Goal: Information Seeking & Learning: Learn about a topic

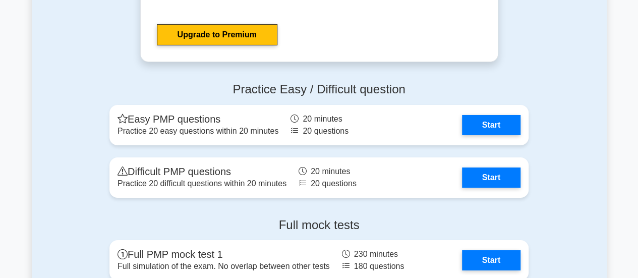
scroll to position [3646, 0]
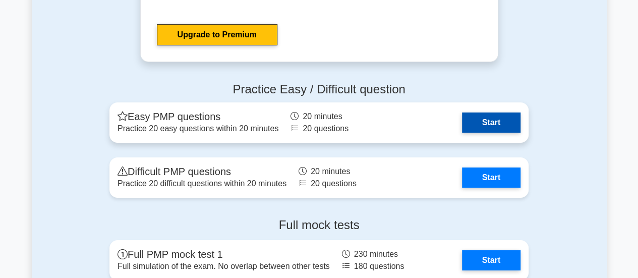
click at [495, 126] on link "Start" at bounding box center [491, 122] width 58 height 20
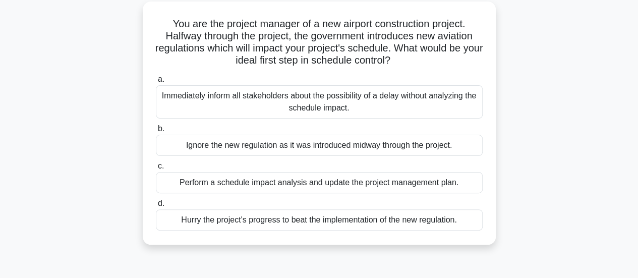
scroll to position [66, 0]
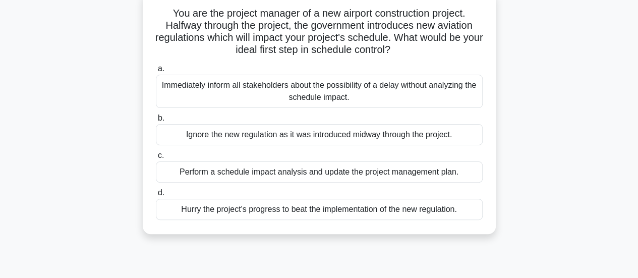
click at [407, 173] on div "Perform a schedule impact analysis and update the project management plan." at bounding box center [319, 171] width 327 height 21
click at [156, 159] on input "c. Perform a schedule impact analysis and update the project management plan." at bounding box center [156, 155] width 0 height 7
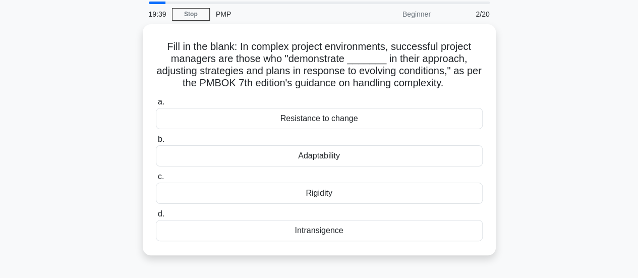
scroll to position [33, 0]
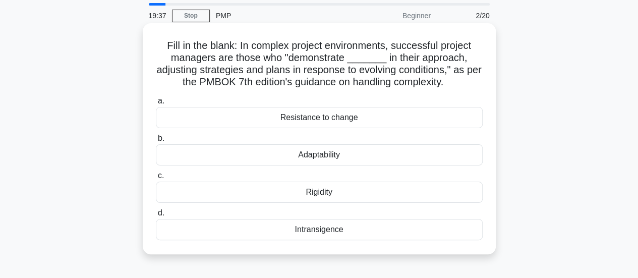
click at [338, 156] on div "Adaptability" at bounding box center [319, 154] width 327 height 21
click at [156, 142] on input "b. Adaptability" at bounding box center [156, 138] width 0 height 7
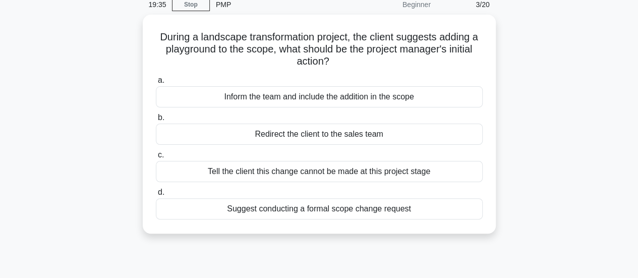
scroll to position [51, 0]
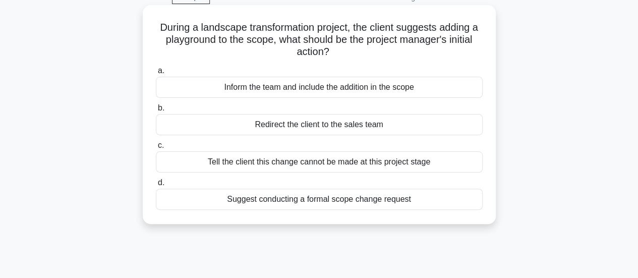
click at [464, 209] on div "a. Inform the team and include the addition in the scope b. Redirect the client…" at bounding box center [319, 137] width 339 height 149
click at [448, 201] on div "Suggest conducting a formal scope change request" at bounding box center [319, 199] width 327 height 21
click at [156, 186] on input "d. Suggest conducting a formal scope change request" at bounding box center [156, 182] width 0 height 7
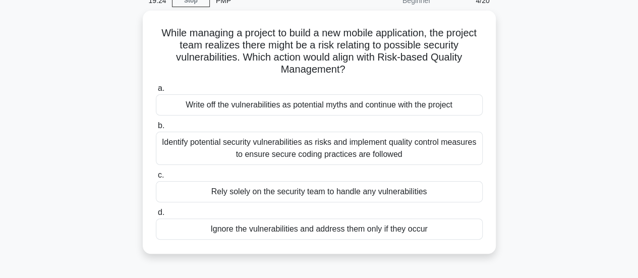
scroll to position [49, 0]
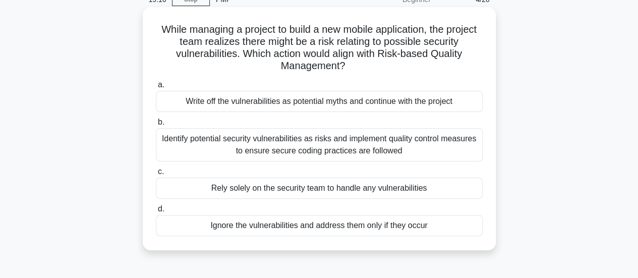
click at [474, 145] on div "Identify potential security vulnerabilities as risks and implement quality cont…" at bounding box center [319, 144] width 327 height 33
click at [156, 126] on input "b. Identify potential security vulnerabilities as risks and implement quality c…" at bounding box center [156, 122] width 0 height 7
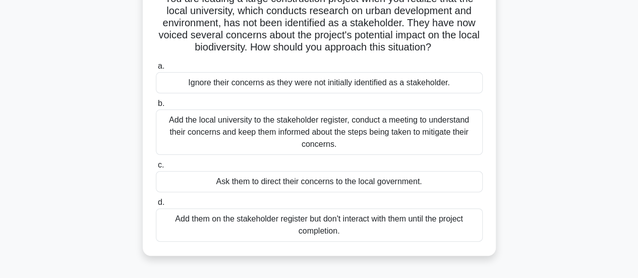
scroll to position [85, 0]
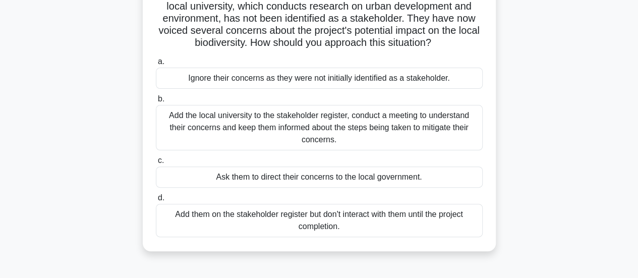
click at [427, 124] on div "Add the local university to the stakeholder register, conduct a meeting to unde…" at bounding box center [319, 127] width 327 height 45
click at [156, 102] on input "b. Add the local university to the stakeholder register, conduct a meeting to u…" at bounding box center [156, 99] width 0 height 7
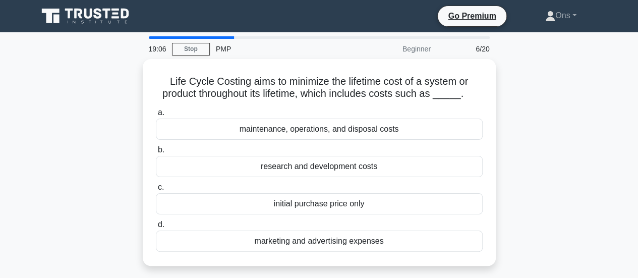
scroll to position [0, 0]
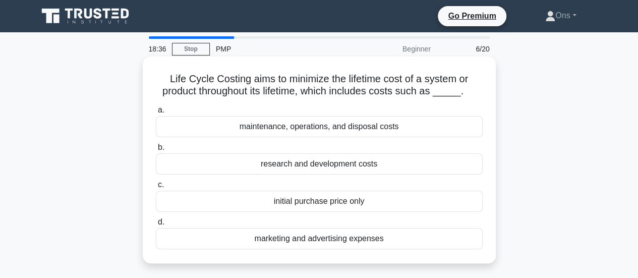
click at [420, 133] on div "maintenance, operations, and disposal costs" at bounding box center [319, 126] width 327 height 21
click at [156, 113] on input "a. maintenance, operations, and disposal costs" at bounding box center [156, 110] width 0 height 7
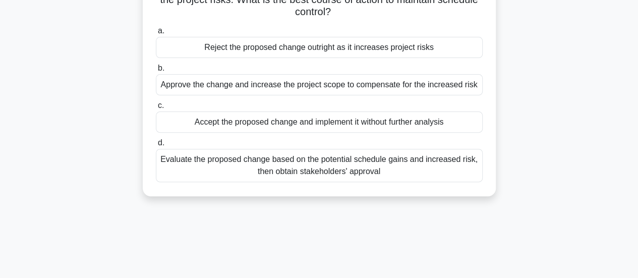
scroll to position [119, 0]
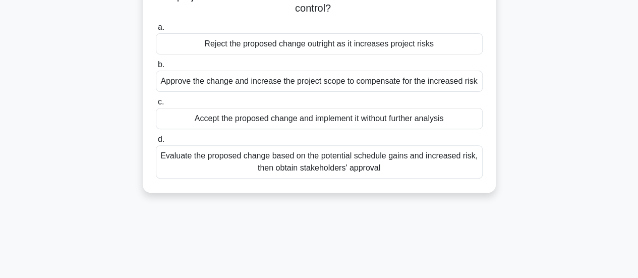
click at [349, 169] on div "Evaluate the proposed change based on the potential schedule gains and increase…" at bounding box center [319, 161] width 327 height 33
click at [156, 143] on input "d. Evaluate the proposed change based on the potential schedule gains and incre…" at bounding box center [156, 139] width 0 height 7
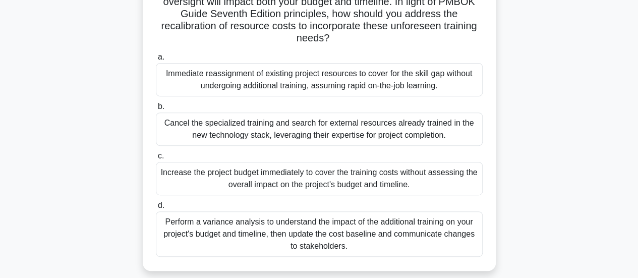
scroll to position [151, 0]
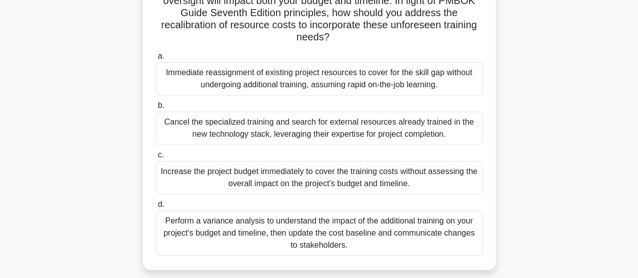
click at [449, 218] on div "Perform a variance analysis to understand the impact of the additional training…" at bounding box center [319, 232] width 327 height 45
click at [156, 208] on input "d. Perform a variance analysis to understand the impact of the additional train…" at bounding box center [156, 204] width 0 height 7
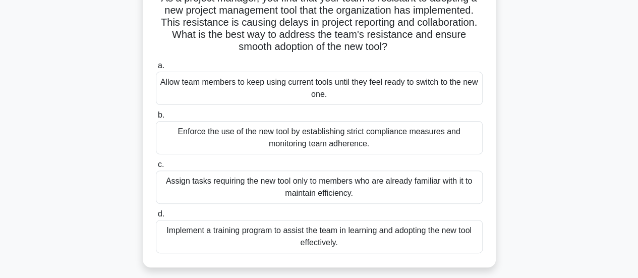
scroll to position [83, 0]
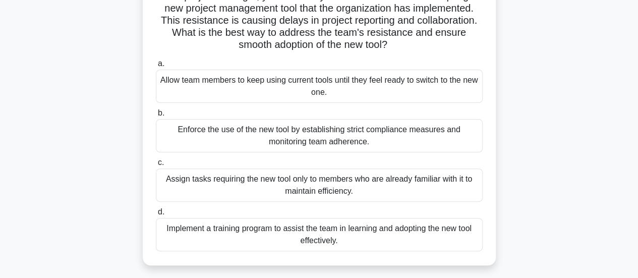
click at [439, 233] on div "Implement a training program to assist the team in learning and adopting the ne…" at bounding box center [319, 234] width 327 height 33
click at [156, 215] on input "d. Implement a training program to assist the team in learning and adopting the…" at bounding box center [156, 212] width 0 height 7
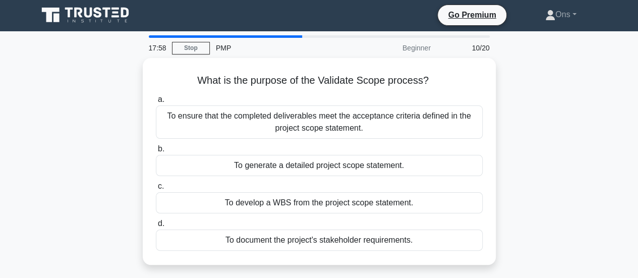
scroll to position [0, 0]
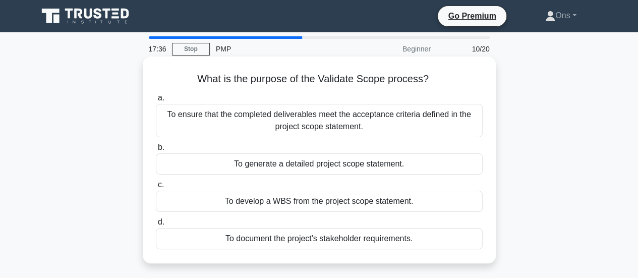
click at [406, 133] on div "To ensure that the completed deliverables meet the acceptance criteria defined …" at bounding box center [319, 120] width 327 height 33
click at [156, 101] on input "a. To ensure that the completed deliverables meet the acceptance criteria defin…" at bounding box center [156, 98] width 0 height 7
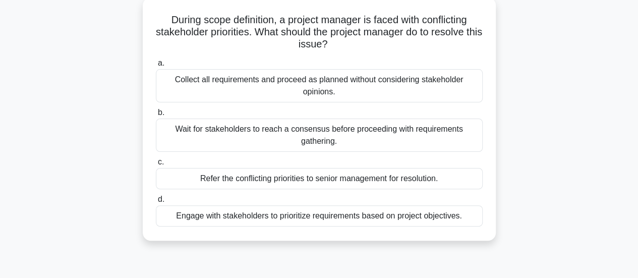
scroll to position [60, 0]
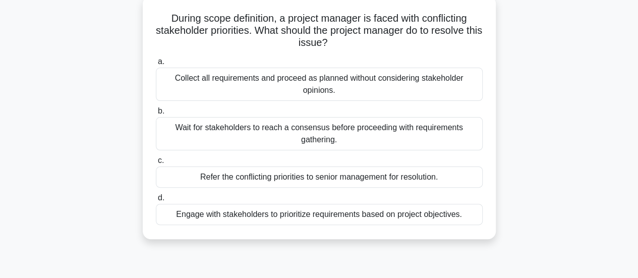
click at [436, 209] on div "Engage with stakeholders to prioritize requirements based on project objectives." at bounding box center [319, 214] width 327 height 21
click at [156, 201] on input "d. Engage with stakeholders to prioritize requirements based on project objecti…" at bounding box center [156, 198] width 0 height 7
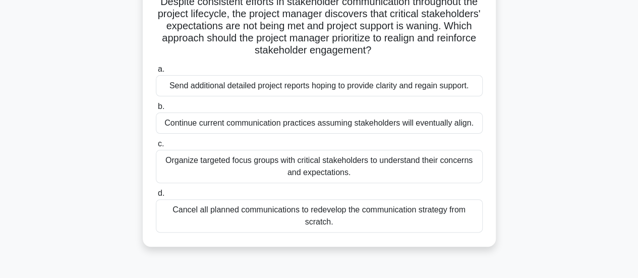
scroll to position [81, 0]
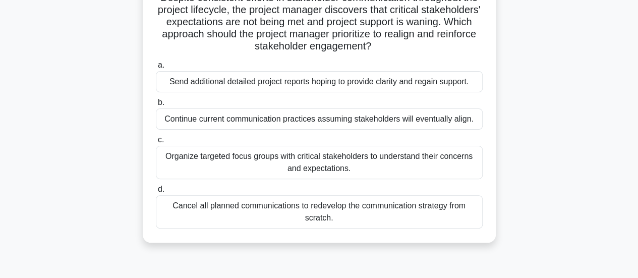
click at [432, 160] on div "Organize targeted focus groups with critical stakeholders to understand their c…" at bounding box center [319, 162] width 327 height 33
click at [156, 143] on input "c. Organize targeted focus groups with critical stakeholders to understand thei…" at bounding box center [156, 140] width 0 height 7
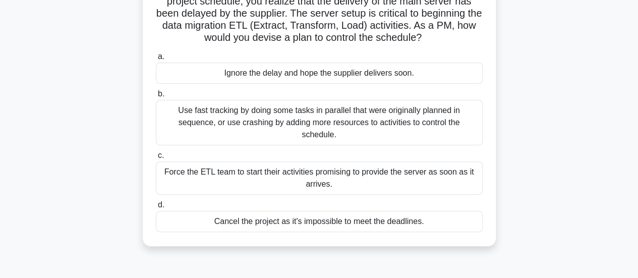
scroll to position [97, 0]
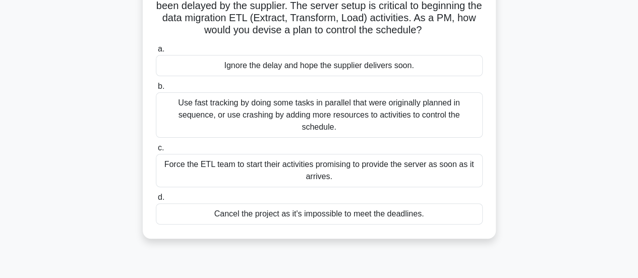
click at [436, 117] on div "Use fast tracking by doing some tasks in parallel that were originally planned …" at bounding box center [319, 114] width 327 height 45
click at [156, 90] on input "b. Use fast tracking by doing some tasks in parallel that were originally plann…" at bounding box center [156, 86] width 0 height 7
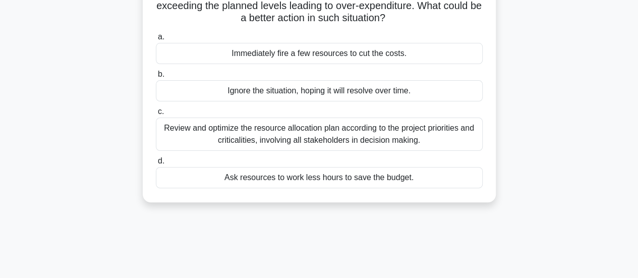
scroll to position [96, 0]
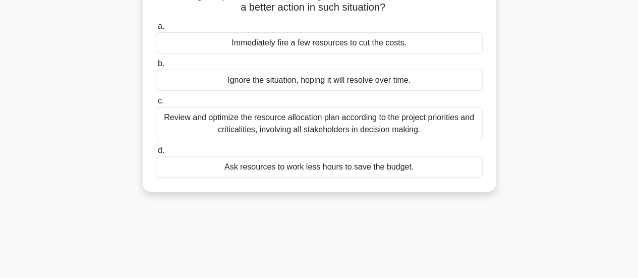
click at [431, 130] on div "Review and optimize the resource allocation plan according to the project prior…" at bounding box center [319, 123] width 327 height 33
click at [156, 104] on input "c. Review and optimize the resource allocation plan according to the project pr…" at bounding box center [156, 101] width 0 height 7
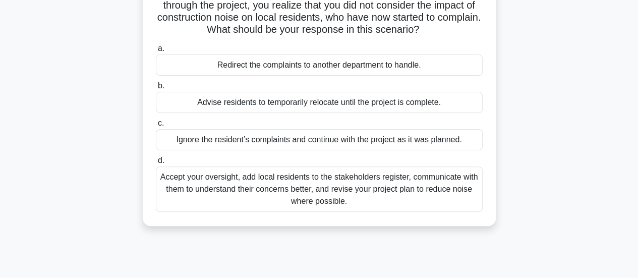
scroll to position [90, 0]
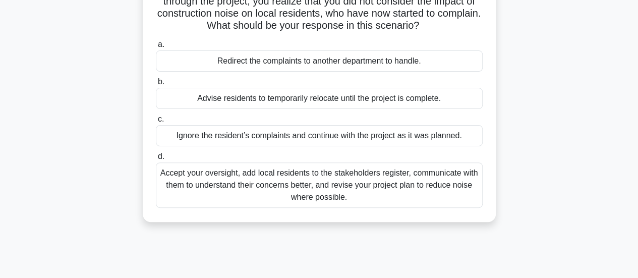
click at [471, 188] on div "Accept your oversight, add local residents to the stakeholders register, commun…" at bounding box center [319, 184] width 327 height 45
click at [156, 160] on input "d. Accept your oversight, add local residents to the stakeholders register, com…" at bounding box center [156, 156] width 0 height 7
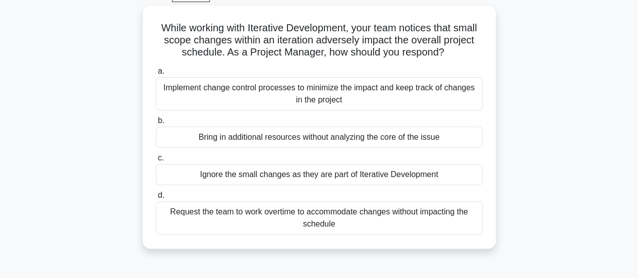
scroll to position [55, 0]
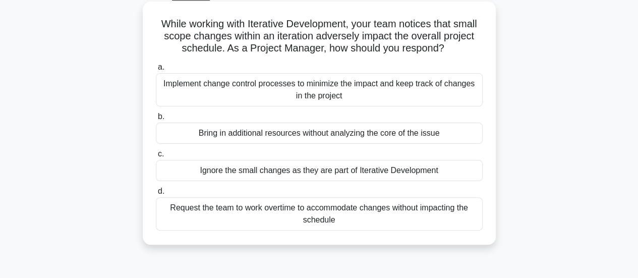
click at [405, 79] on div "Implement change control processes to minimize the impact and keep track of cha…" at bounding box center [319, 89] width 327 height 33
click at [156, 71] on input "a. Implement change control processes to minimize the impact and keep track of …" at bounding box center [156, 67] width 0 height 7
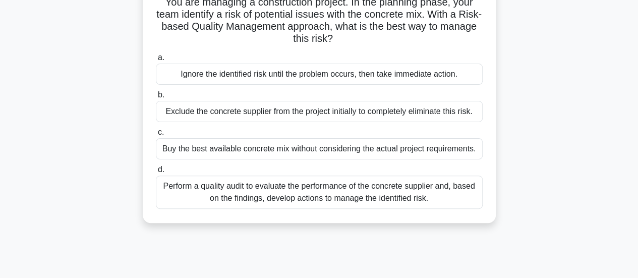
scroll to position [88, 0]
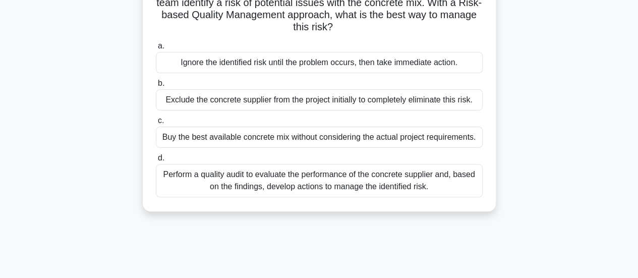
click at [392, 199] on div "You are managing a construction project. In the planning phase, your team ident…" at bounding box center [319, 89] width 345 height 235
click at [389, 188] on div "Perform a quality audit to evaluate the performance of the concrete supplier an…" at bounding box center [319, 180] width 327 height 33
click at [156, 161] on input "d. Perform a quality audit to evaluate the performance of the concrete supplier…" at bounding box center [156, 158] width 0 height 7
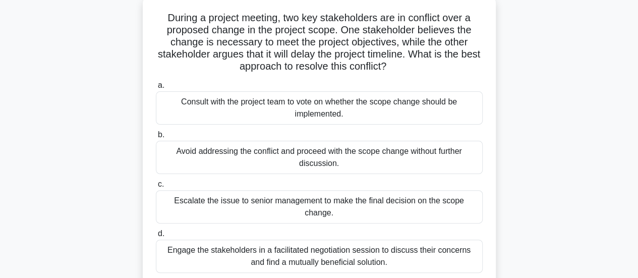
scroll to position [68, 0]
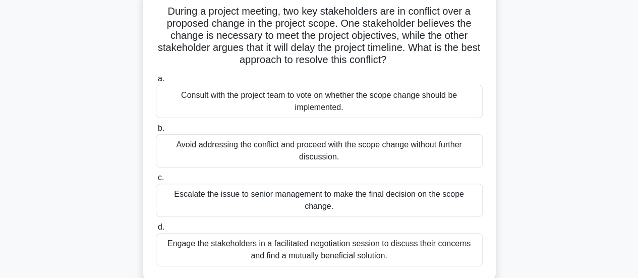
click at [439, 233] on div "Engage the stakeholders in a facilitated negotiation session to discuss their c…" at bounding box center [319, 249] width 327 height 33
click at [156, 230] on input "d. Engage the stakeholders in a facilitated negotiation session to discuss thei…" at bounding box center [156, 227] width 0 height 7
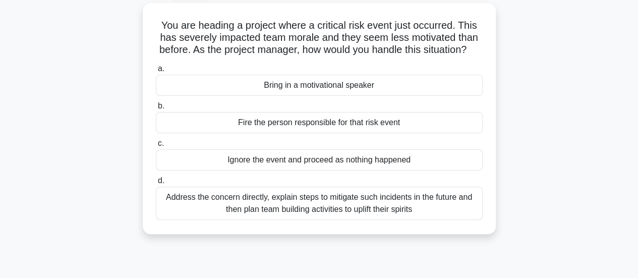
scroll to position [58, 0]
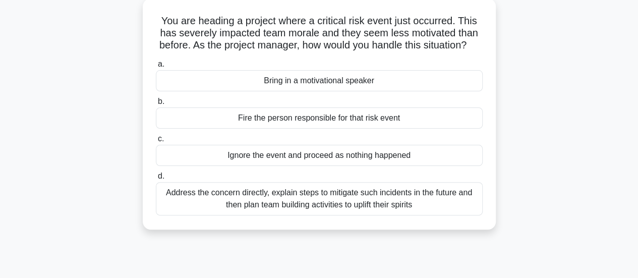
click at [416, 217] on div "a. Bring in a motivational speaker b. Fire the person responsible for that risk…" at bounding box center [319, 136] width 339 height 161
click at [409, 215] on div "Address the concern directly, explain steps to mitigate such incidents in the f…" at bounding box center [319, 198] width 327 height 33
click at [156, 179] on input "d. Address the concern directly, explain steps to mitigate such incidents in th…" at bounding box center [156, 176] width 0 height 7
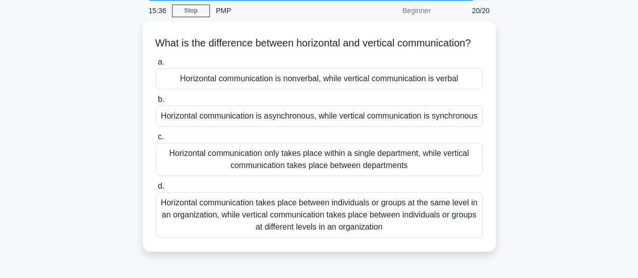
scroll to position [39, 0]
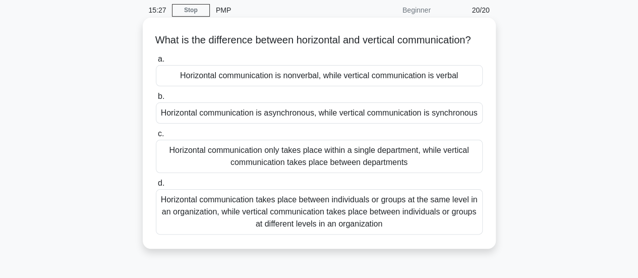
click at [446, 226] on div "Horizontal communication takes place between individuals or groups at the same …" at bounding box center [319, 211] width 327 height 45
click at [156, 187] on input "d. Horizontal communication takes place between individuals or groups at the sa…" at bounding box center [156, 183] width 0 height 7
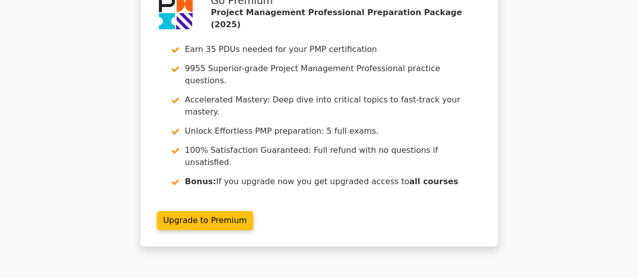
scroll to position [2082, 0]
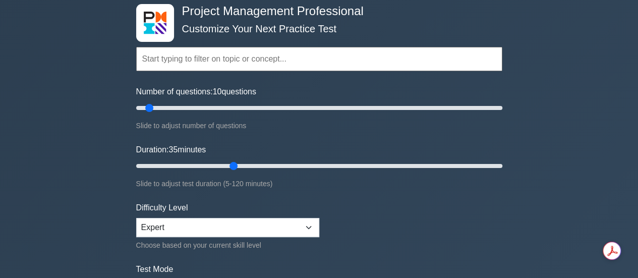
type input "35"
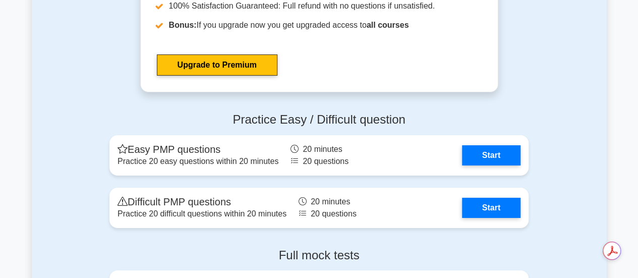
scroll to position [3617, 0]
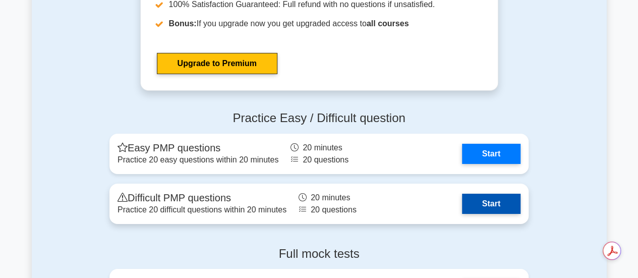
click at [499, 214] on link "Start" at bounding box center [491, 204] width 58 height 20
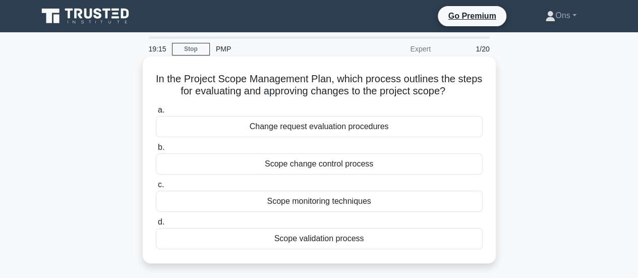
click at [290, 167] on div "Scope change control process" at bounding box center [319, 163] width 327 height 21
click at [156, 151] on input "b. Scope change control process" at bounding box center [156, 147] width 0 height 7
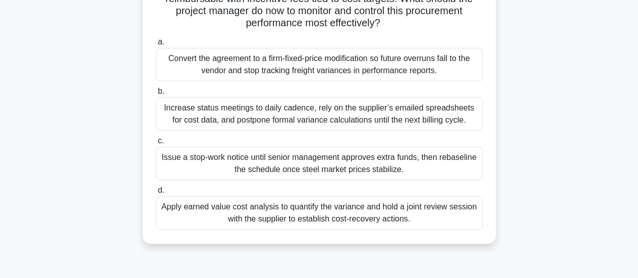
scroll to position [128, 0]
click at [453, 209] on div "Apply earned value cost analysis to quantify the variance and hold a joint revi…" at bounding box center [319, 213] width 327 height 33
click at [156, 194] on input "d. Apply earned value cost analysis to quantify the variance and hold a joint r…" at bounding box center [156, 191] width 0 height 7
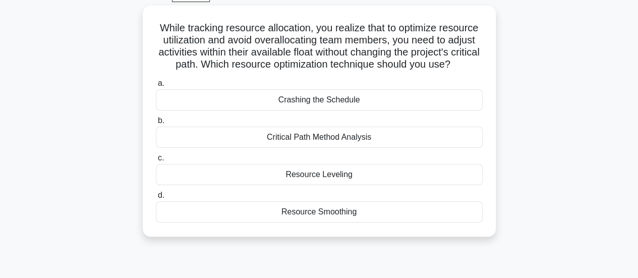
scroll to position [54, 0]
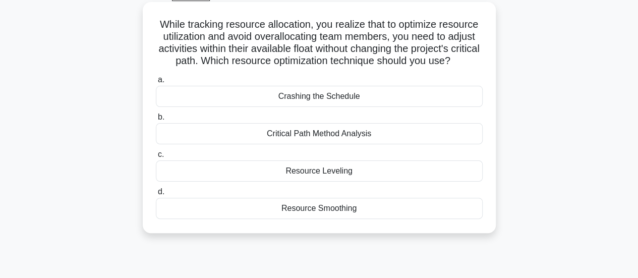
click at [433, 219] on div "Resource Smoothing" at bounding box center [319, 208] width 327 height 21
click at [156, 195] on input "d. Resource Smoothing" at bounding box center [156, 192] width 0 height 7
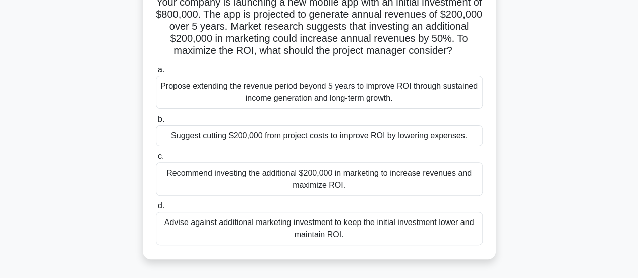
scroll to position [88, 0]
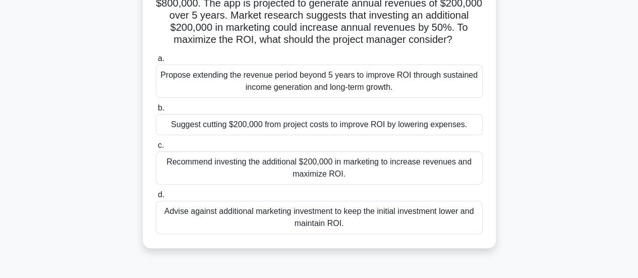
click at [451, 182] on div "Recommend investing the additional $200,000 in marketing to increase revenues a…" at bounding box center [319, 167] width 327 height 33
click at [156, 149] on input "c. Recommend investing the additional $200,000 in marketing to increase revenue…" at bounding box center [156, 145] width 0 height 7
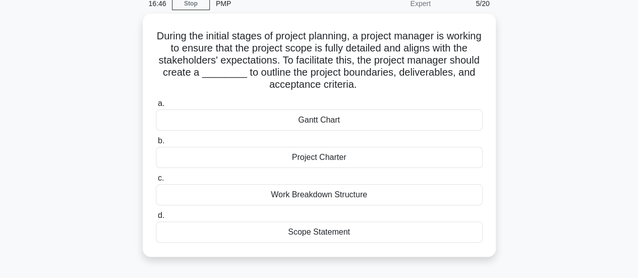
scroll to position [46, 0]
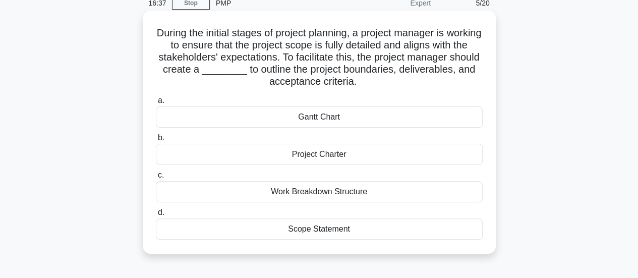
click at [387, 223] on div "Scope Statement" at bounding box center [319, 228] width 327 height 21
click at [156, 216] on input "d. Scope Statement" at bounding box center [156, 212] width 0 height 7
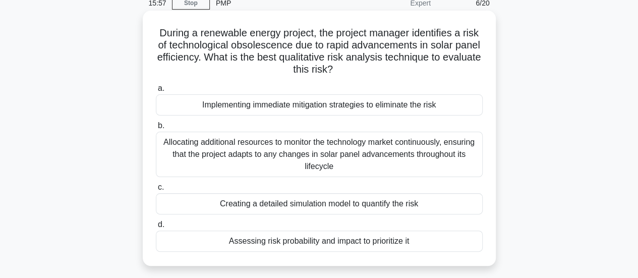
click at [427, 232] on div "Assessing risk probability and impact to prioritize it" at bounding box center [319, 240] width 327 height 21
click at [156, 228] on input "d. Assessing risk probability and impact to prioritize it" at bounding box center [156, 224] width 0 height 7
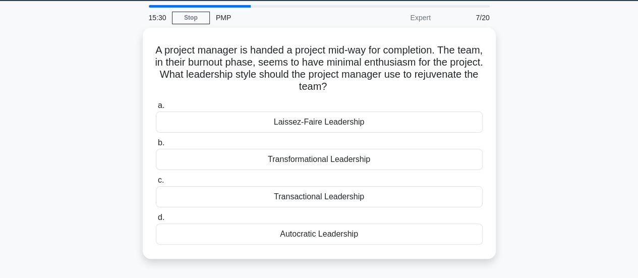
scroll to position [30, 0]
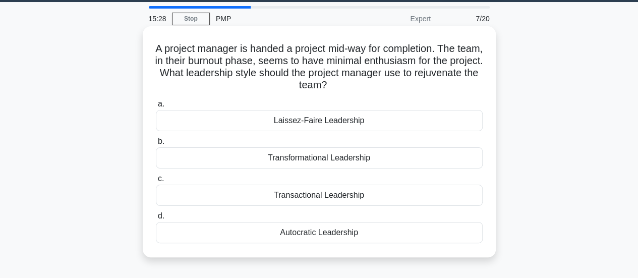
click at [463, 160] on div "Transformational Leadership" at bounding box center [319, 157] width 327 height 21
click at [156, 145] on input "b. Transformational Leadership" at bounding box center [156, 141] width 0 height 7
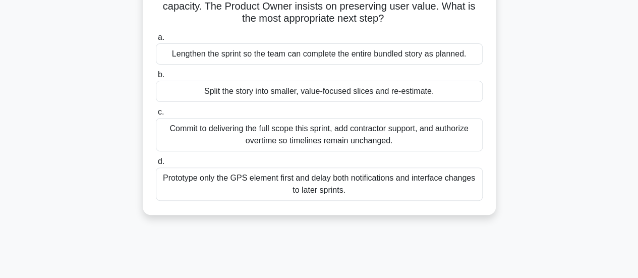
scroll to position [122, 0]
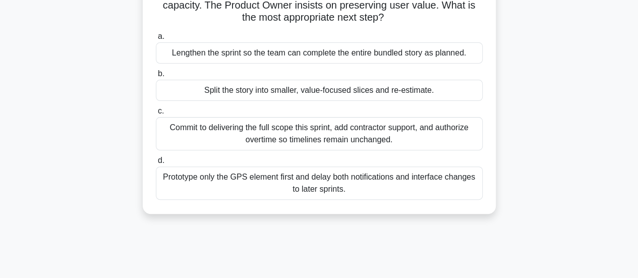
click at [468, 95] on div "Split the story into smaller, value-focused slices and re-estimate." at bounding box center [319, 90] width 327 height 21
click at [156, 77] on input "b. Split the story into smaller, value-focused slices and re-estimate." at bounding box center [156, 74] width 0 height 7
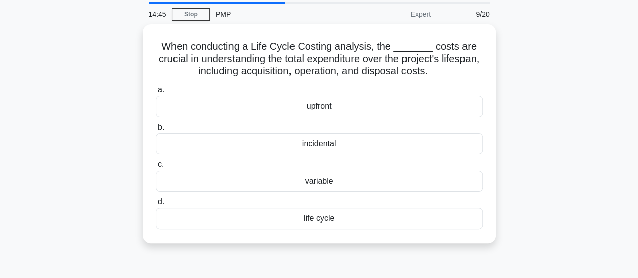
scroll to position [0, 0]
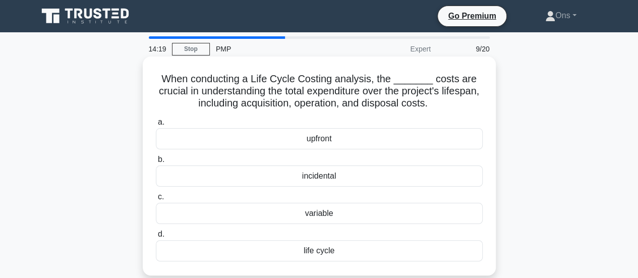
click at [418, 248] on div "life cycle" at bounding box center [319, 250] width 327 height 21
click at [156, 237] on input "d. life cycle" at bounding box center [156, 234] width 0 height 7
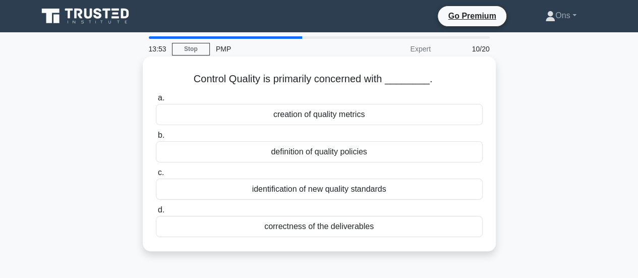
click at [412, 231] on div "correctness of the deliverables" at bounding box center [319, 226] width 327 height 21
click at [156, 213] on input "d. correctness of the deliverables" at bounding box center [156, 210] width 0 height 7
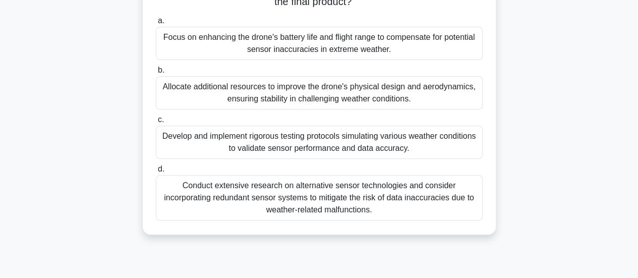
scroll to position [154, 0]
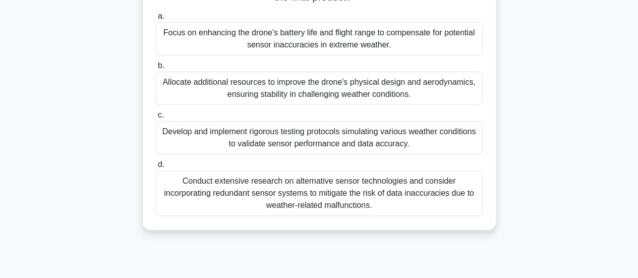
click at [439, 131] on div "Develop and implement rigorous testing protocols simulating various weather con…" at bounding box center [319, 137] width 327 height 33
click at [156, 118] on input "c. Develop and implement rigorous testing protocols simulating various weather …" at bounding box center [156, 115] width 0 height 7
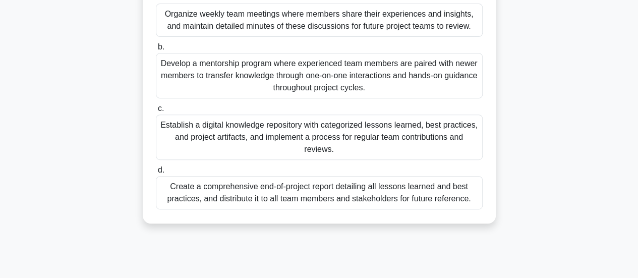
scroll to position [189, 0]
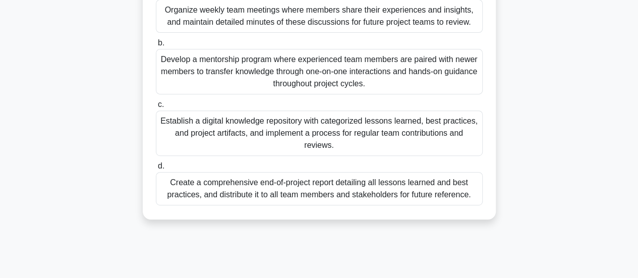
click at [467, 145] on div "Establish a digital knowledge repository with categorized lessons learned, best…" at bounding box center [319, 132] width 327 height 45
click at [156, 108] on input "c. Establish a digital knowledge repository with categorized lessons learned, b…" at bounding box center [156, 104] width 0 height 7
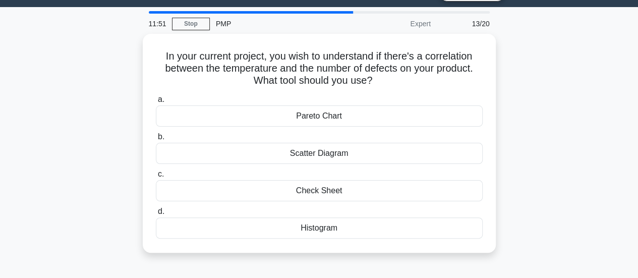
scroll to position [23, 0]
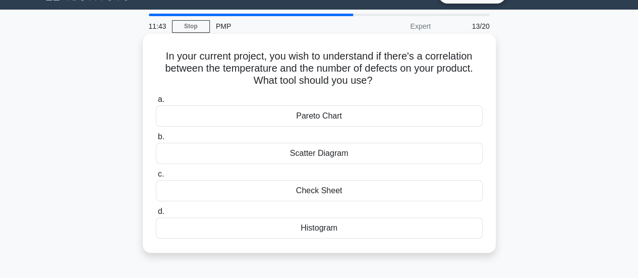
click at [442, 159] on div "Scatter Diagram" at bounding box center [319, 153] width 327 height 21
click at [156, 140] on input "b. Scatter Diagram" at bounding box center [156, 137] width 0 height 7
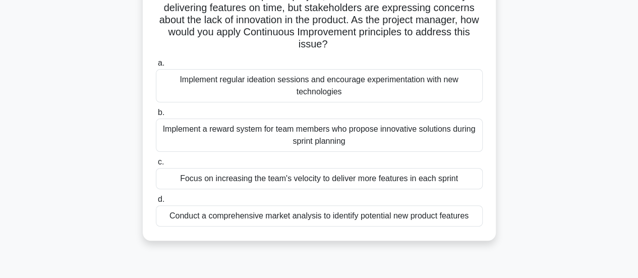
scroll to position [86, 0]
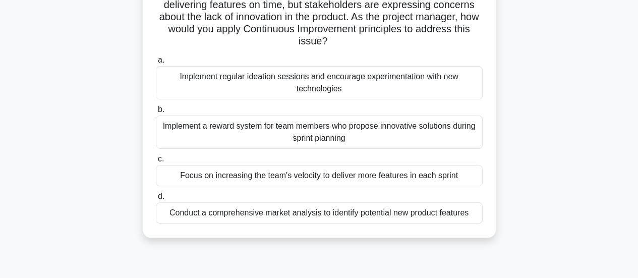
click at [443, 85] on div "Implement regular ideation sessions and encourage experimentation with new tech…" at bounding box center [319, 82] width 327 height 33
click at [156, 64] on input "a. Implement regular ideation sessions and encourage experimentation with new t…" at bounding box center [156, 60] width 0 height 7
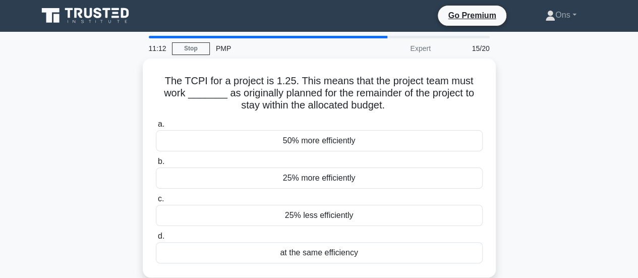
scroll to position [0, 0]
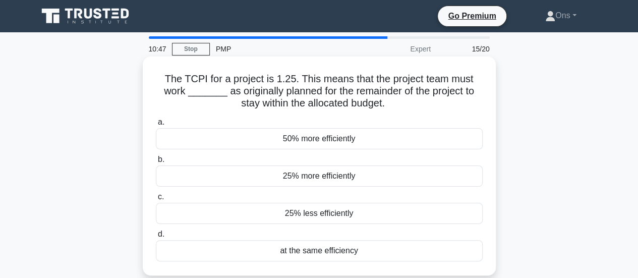
click at [442, 219] on div "25% less efficiently" at bounding box center [319, 213] width 327 height 21
click at [156, 200] on input "c. 25% less efficiently" at bounding box center [156, 197] width 0 height 7
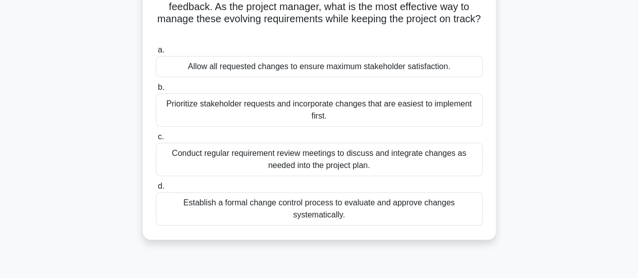
scroll to position [99, 0]
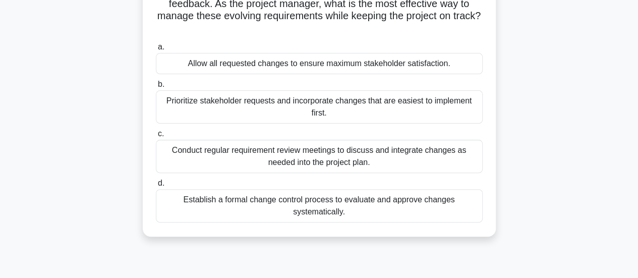
click at [464, 210] on div "Establish a formal change control process to evaluate and approve changes syste…" at bounding box center [319, 205] width 327 height 33
click at [156, 187] on input "d. Establish a formal change control process to evaluate and approve changes sy…" at bounding box center [156, 183] width 0 height 7
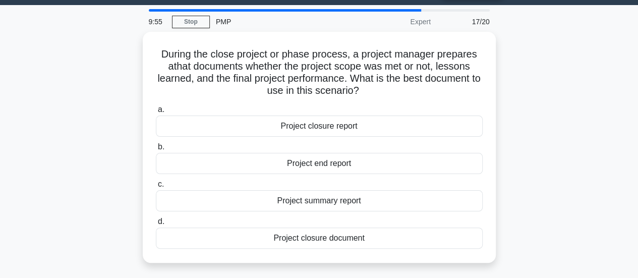
scroll to position [26, 0]
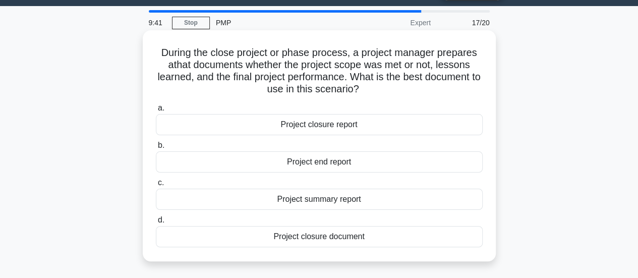
click at [449, 129] on div "Project closure report" at bounding box center [319, 124] width 327 height 21
click at [156, 111] on input "a. Project closure report" at bounding box center [156, 108] width 0 height 7
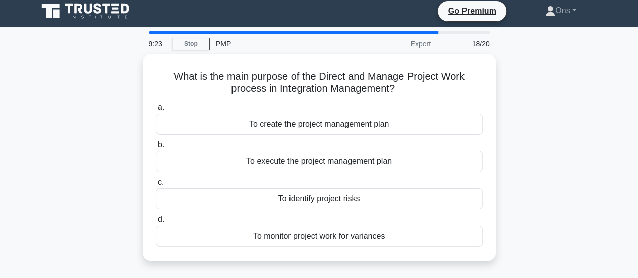
scroll to position [3, 0]
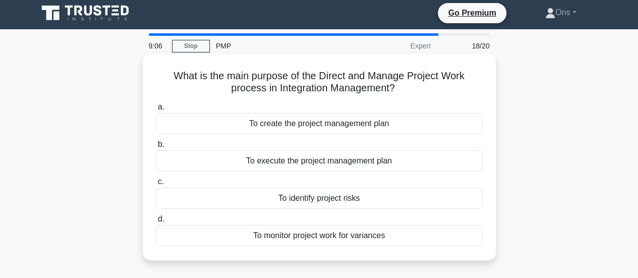
click at [447, 243] on div "To monitor project work for variances" at bounding box center [319, 235] width 327 height 21
click at [156, 222] on input "d. To monitor project work for variances" at bounding box center [156, 219] width 0 height 7
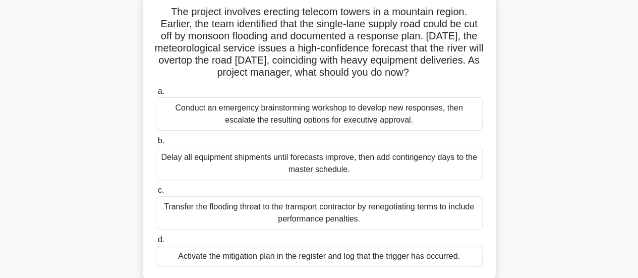
scroll to position [93, 0]
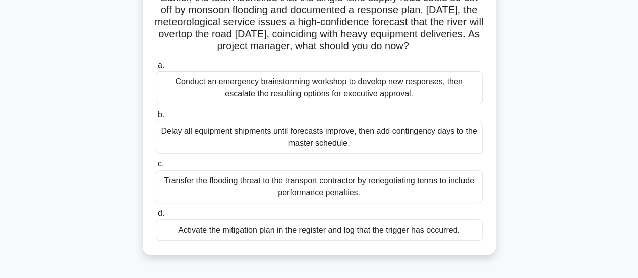
click at [463, 234] on div "Activate the mitigation plan in the register and log that the trigger has occur…" at bounding box center [319, 229] width 327 height 21
click at [156, 217] on input "d. Activate the mitigation plan in the register and log that the trigger has oc…" at bounding box center [156, 213] width 0 height 7
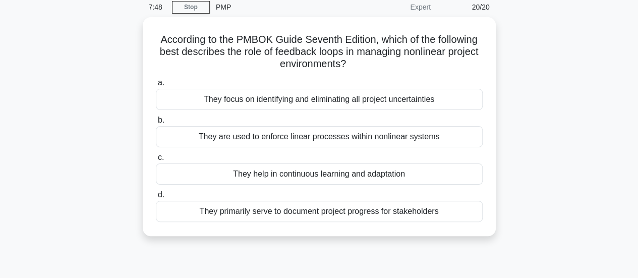
scroll to position [42, 0]
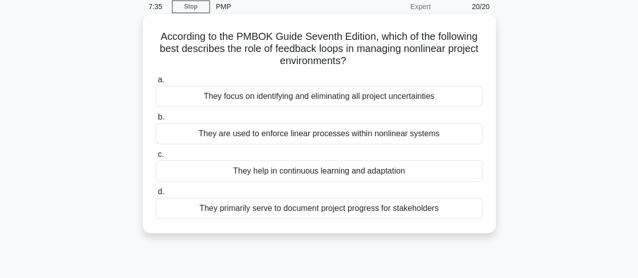
click at [468, 177] on div "They help in continuous learning and adaptation" at bounding box center [319, 170] width 327 height 21
click at [156, 158] on input "c. They help in continuous learning and adaptation" at bounding box center [156, 154] width 0 height 7
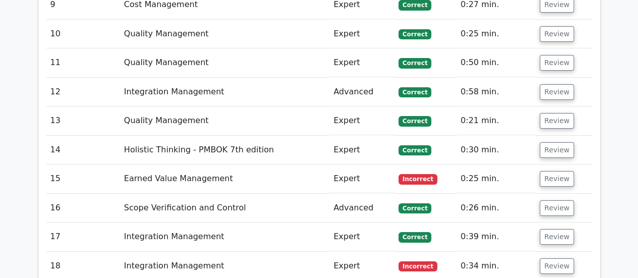
scroll to position [1726, 0]
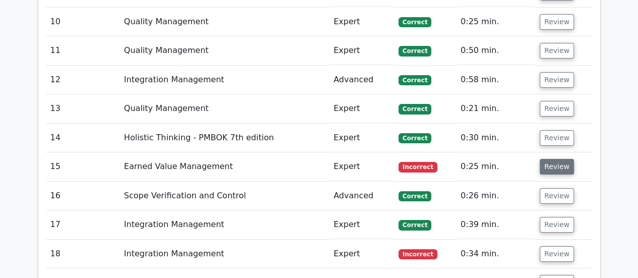
click at [553, 159] on button "Review" at bounding box center [556, 167] width 34 height 16
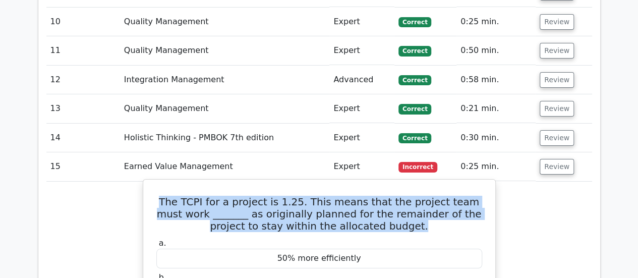
drag, startPoint x: 393, startPoint y: 161, endPoint x: 143, endPoint y: 136, distance: 251.8
copy h5 "The TCPI for a project is 1.25. This means that the project team must work ____…"
drag, startPoint x: 363, startPoint y: 227, endPoint x: 277, endPoint y: 227, distance: 86.2
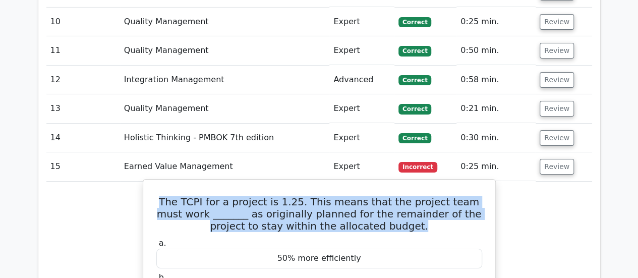
copy div "25% more efficiently"
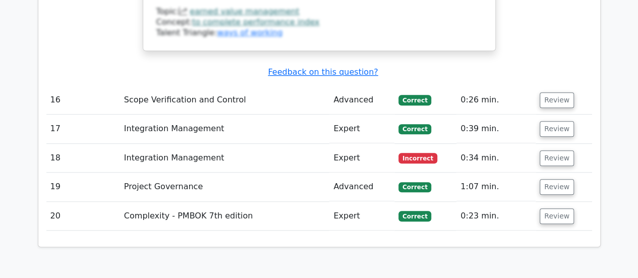
scroll to position [2264, 0]
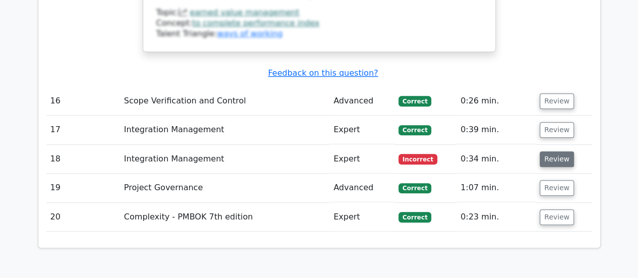
click at [555, 151] on button "Review" at bounding box center [556, 159] width 34 height 16
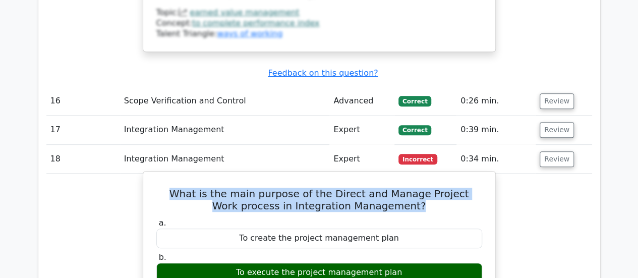
drag, startPoint x: 408, startPoint y: 139, endPoint x: 167, endPoint y: 118, distance: 242.3
click at [167, 188] on h5 "What is the main purpose of the Direct and Manage Project Work process in Integ…" at bounding box center [319, 200] width 328 height 24
copy h5 "What is the main purpose of the Direct and Manage Project Work process in Integ…"
drag, startPoint x: 398, startPoint y: 206, endPoint x: 246, endPoint y: 200, distance: 152.9
click at [246, 263] on div "To execute the project management plan" at bounding box center [319, 273] width 326 height 20
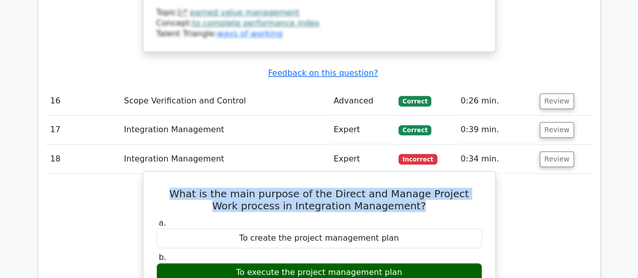
copy div "To execute the project management plan"
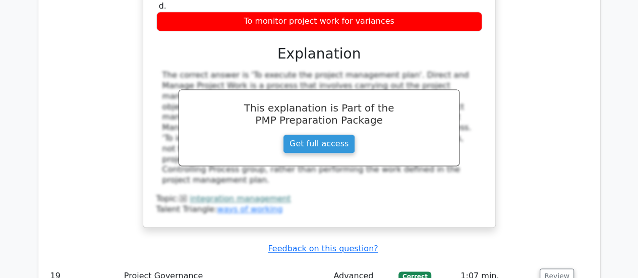
scroll to position [2596, 0]
